Goal: Task Accomplishment & Management: Complete application form

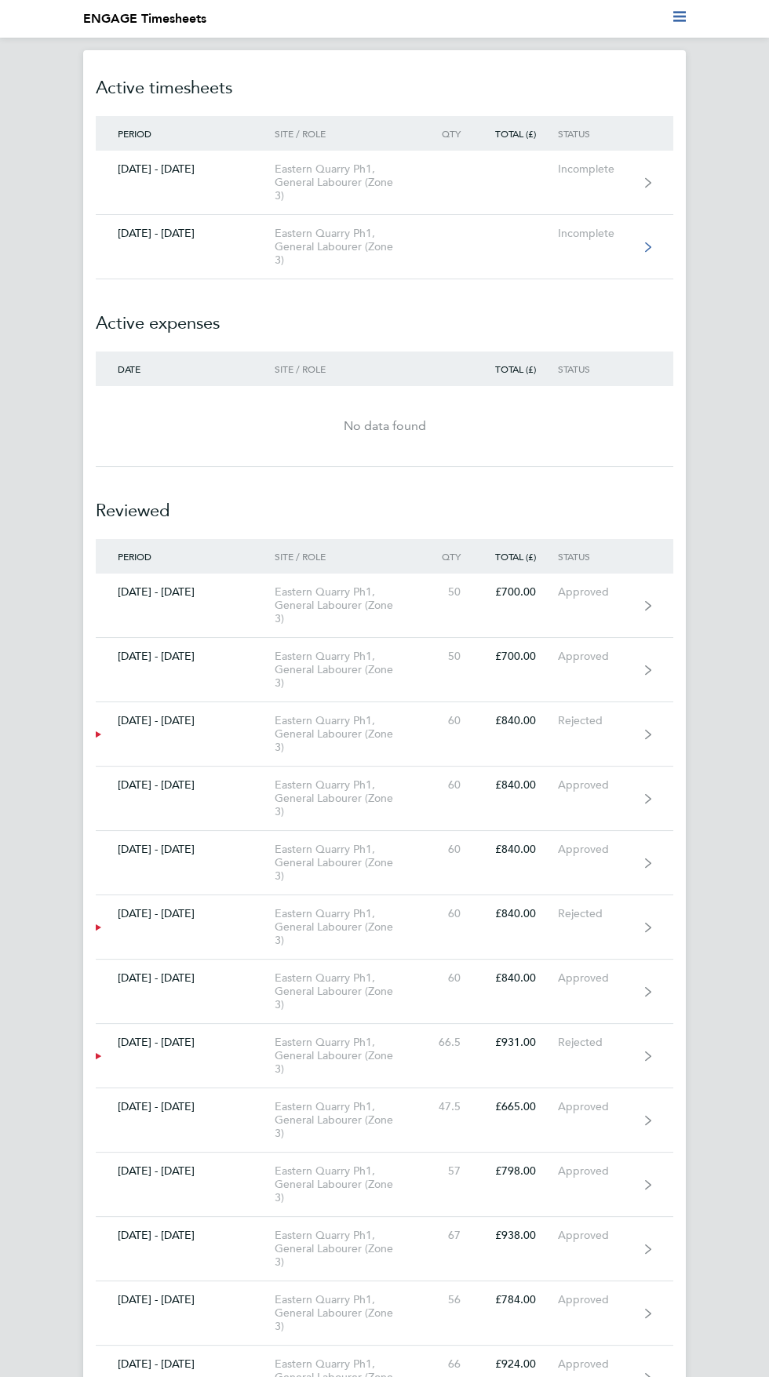
click at [335, 267] on div "Eastern Quarry Ph1, General Labourer (Zone 3)" at bounding box center [350, 247] width 150 height 40
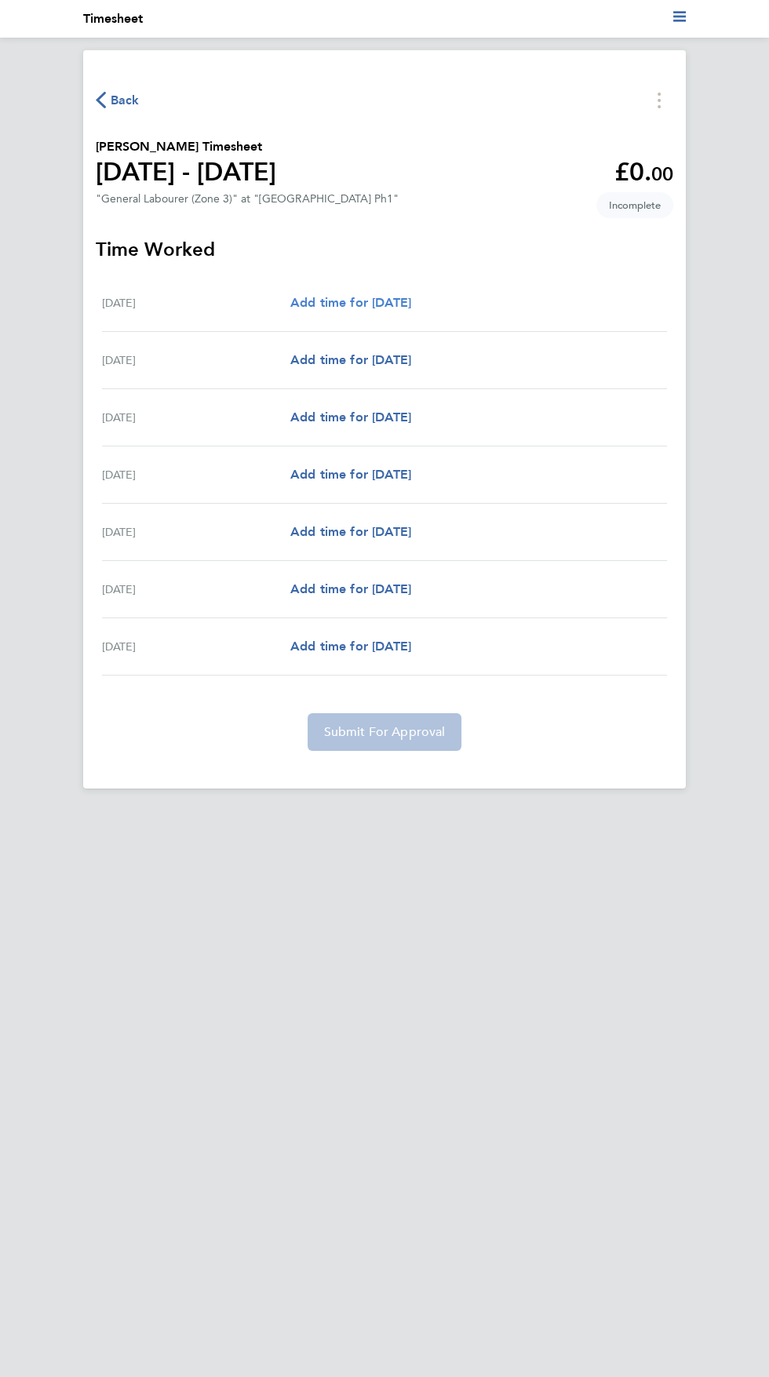
click at [411, 310] on span "Add time for [DATE]" at bounding box center [350, 302] width 121 height 15
select select "30"
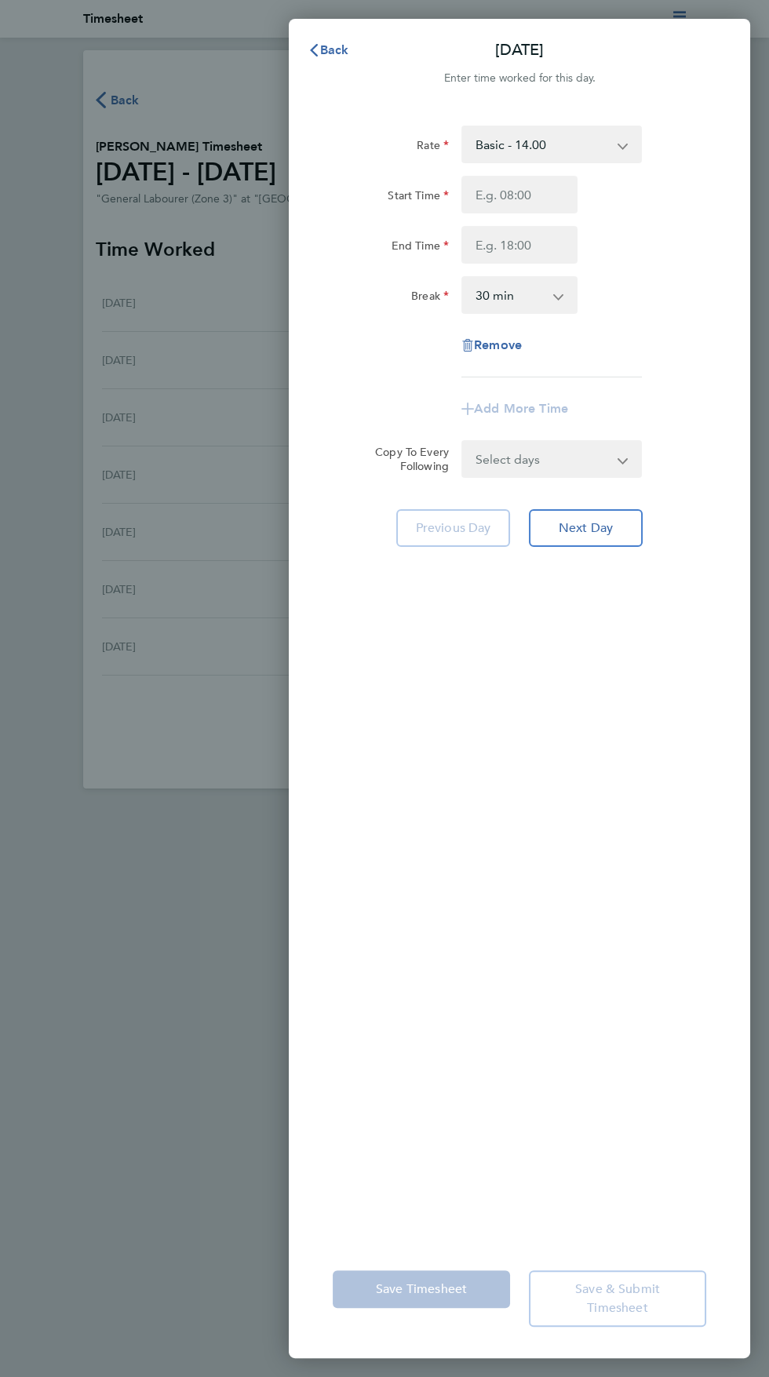
click at [562, 476] on select "Select days Day Weekday (Mon-Fri) Weekend (Sat-Sun) [DATE] [DATE] [DATE] [DATE]…" at bounding box center [543, 459] width 160 height 35
select select "WEEKDAY"
select select "[DATE]"
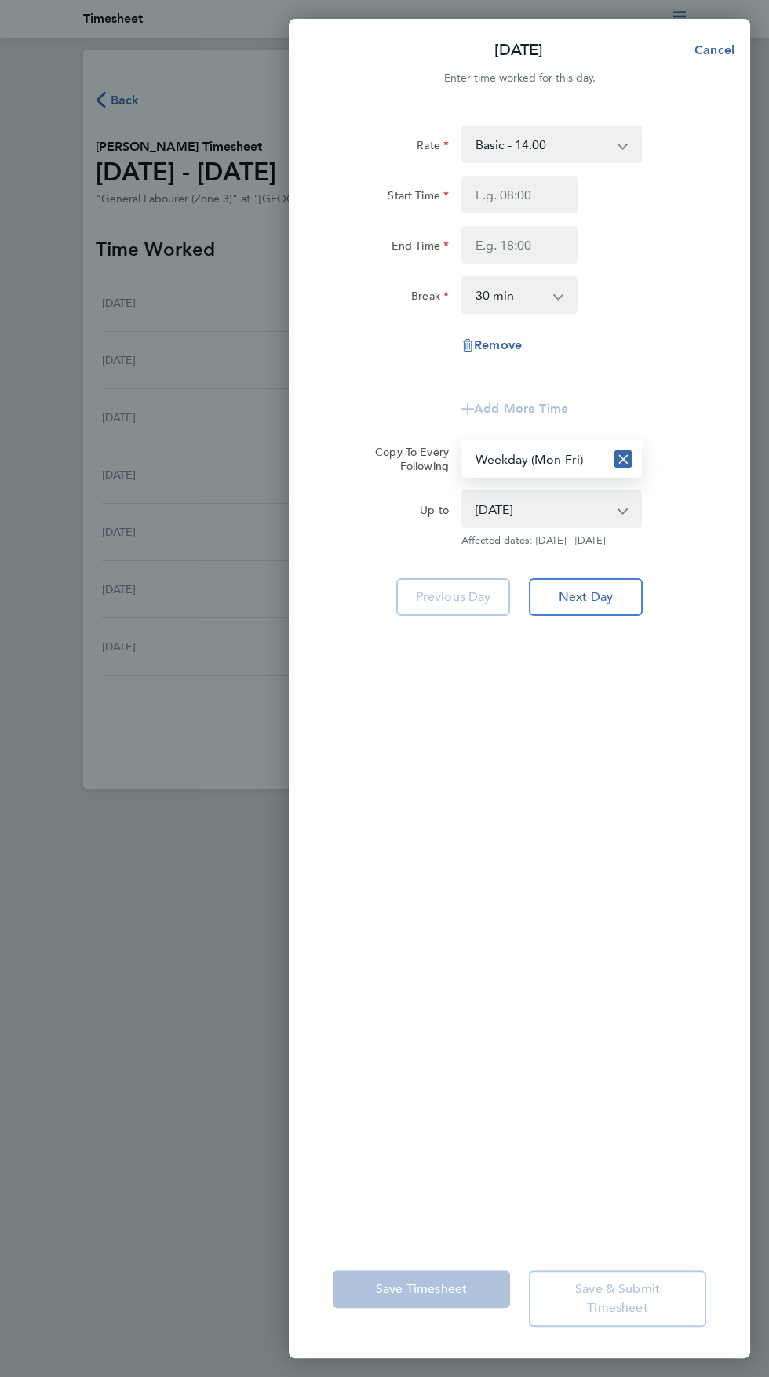
click at [516, 312] on select "0 min 15 min 30 min 45 min 60 min 75 min 90 min" at bounding box center [510, 295] width 94 height 35
select select "0"
click at [406, 207] on label "Start Time" at bounding box center [418, 197] width 61 height 19
click at [461, 213] on input "Start Time" at bounding box center [519, 195] width 116 height 38
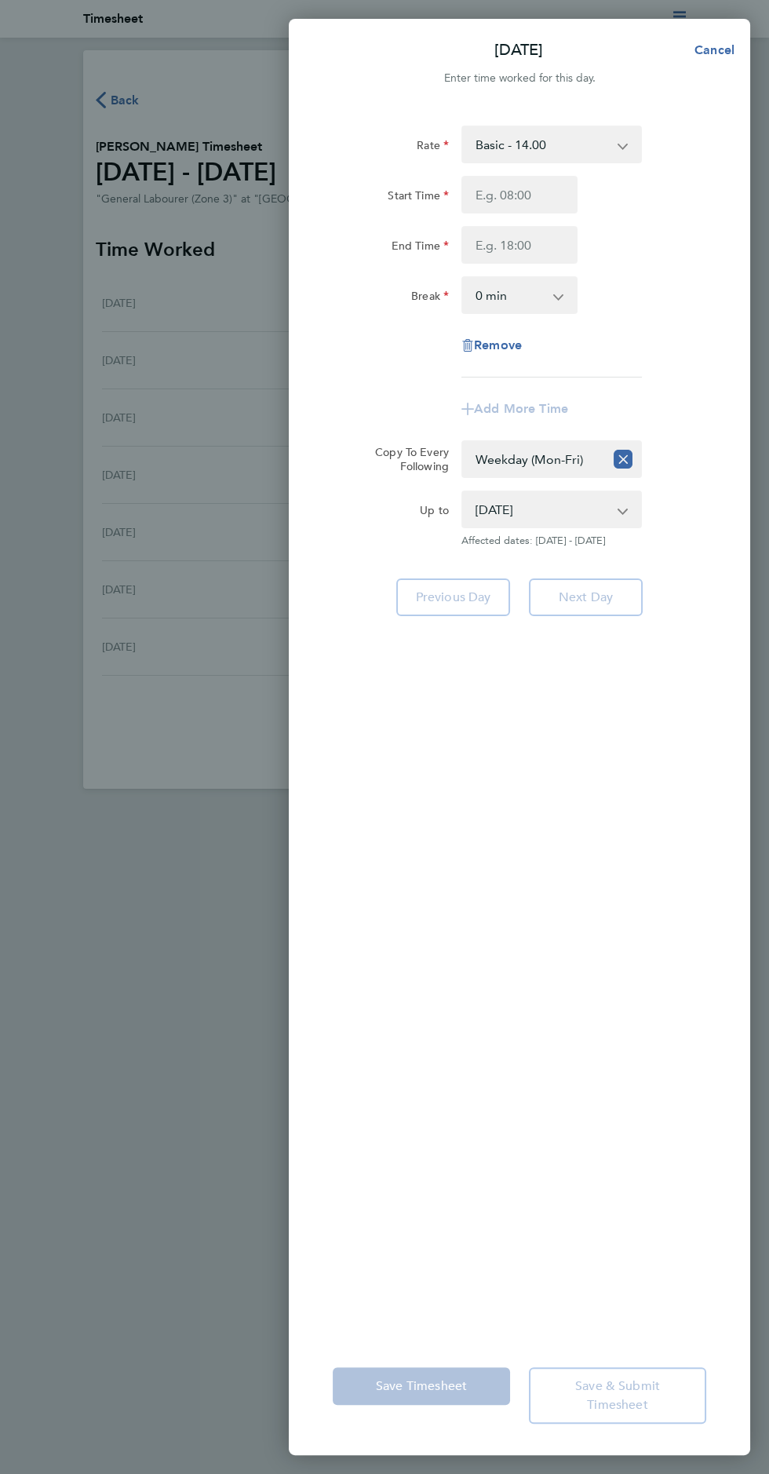
type input "07:00"
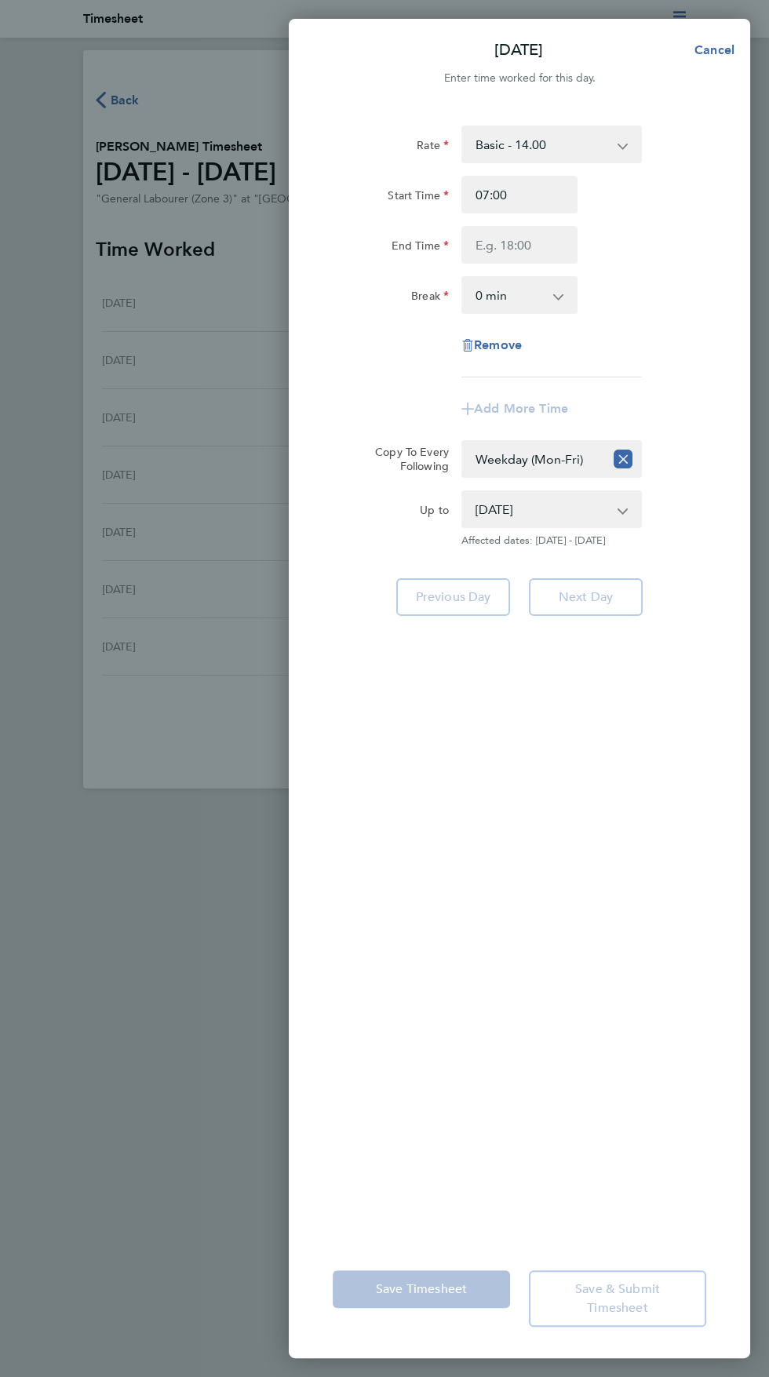
click at [392, 257] on label "End Time" at bounding box center [420, 248] width 57 height 19
click at [461, 264] on input "End Time" at bounding box center [519, 245] width 116 height 38
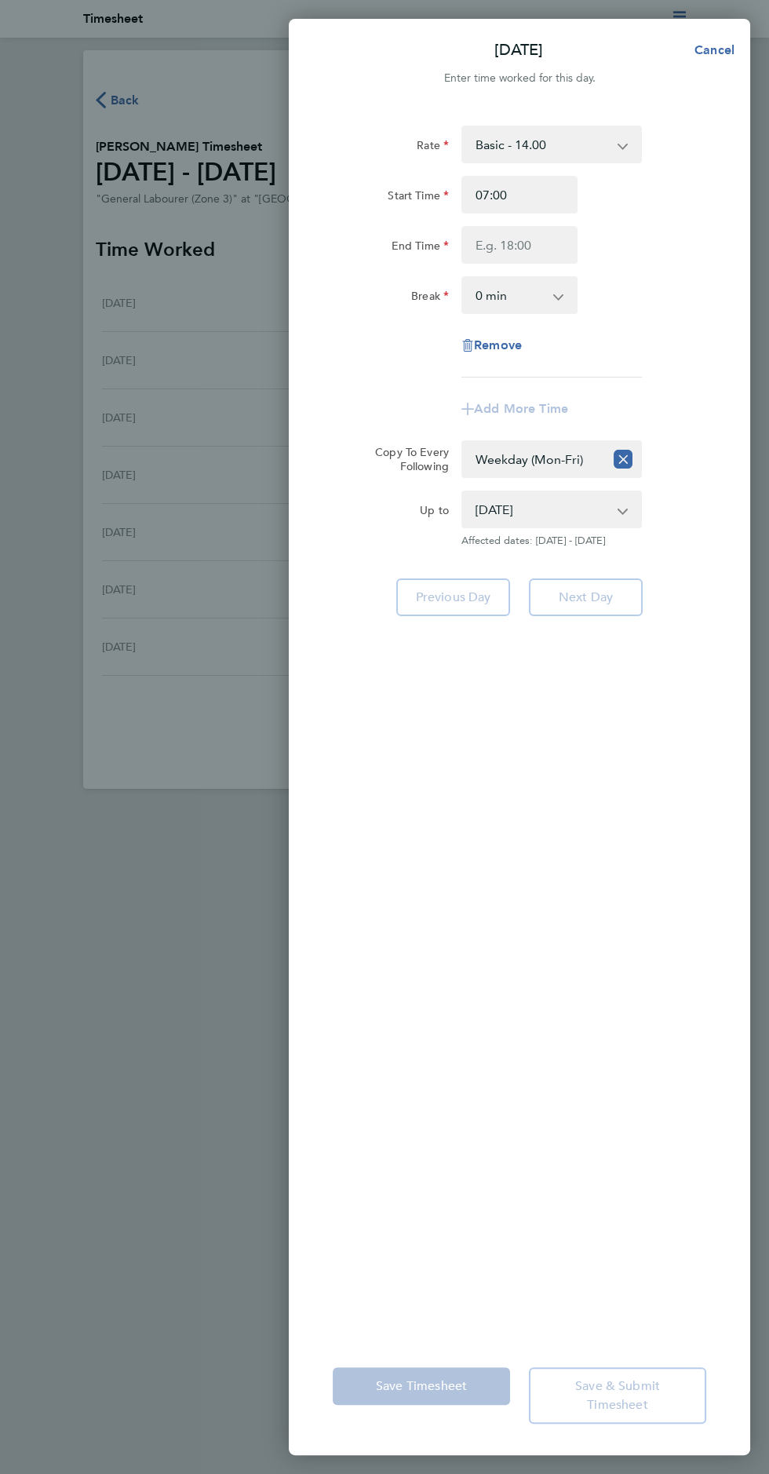
type input "17:00"
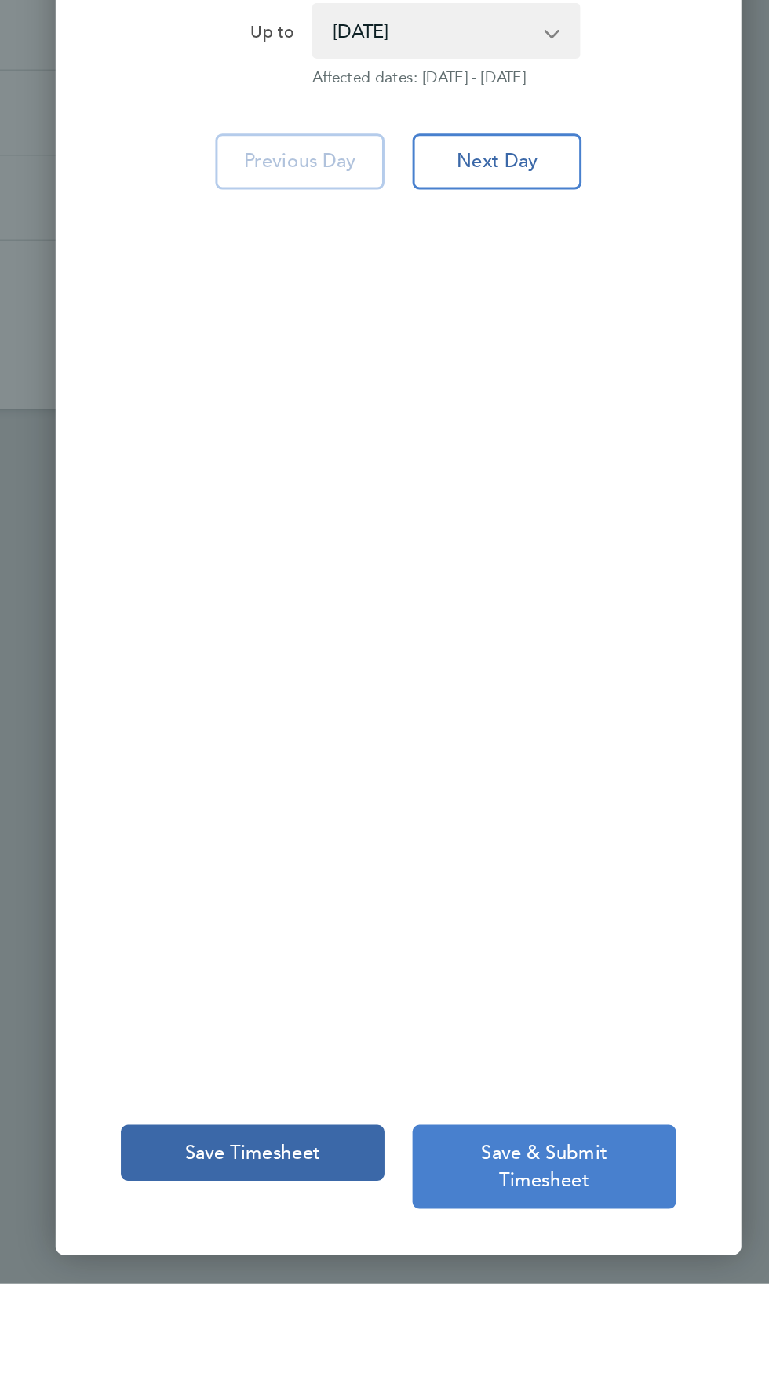
click at [625, 1316] on span "Save & Submit Timesheet" at bounding box center [617, 1298] width 85 height 35
